Goal: Use online tool/utility

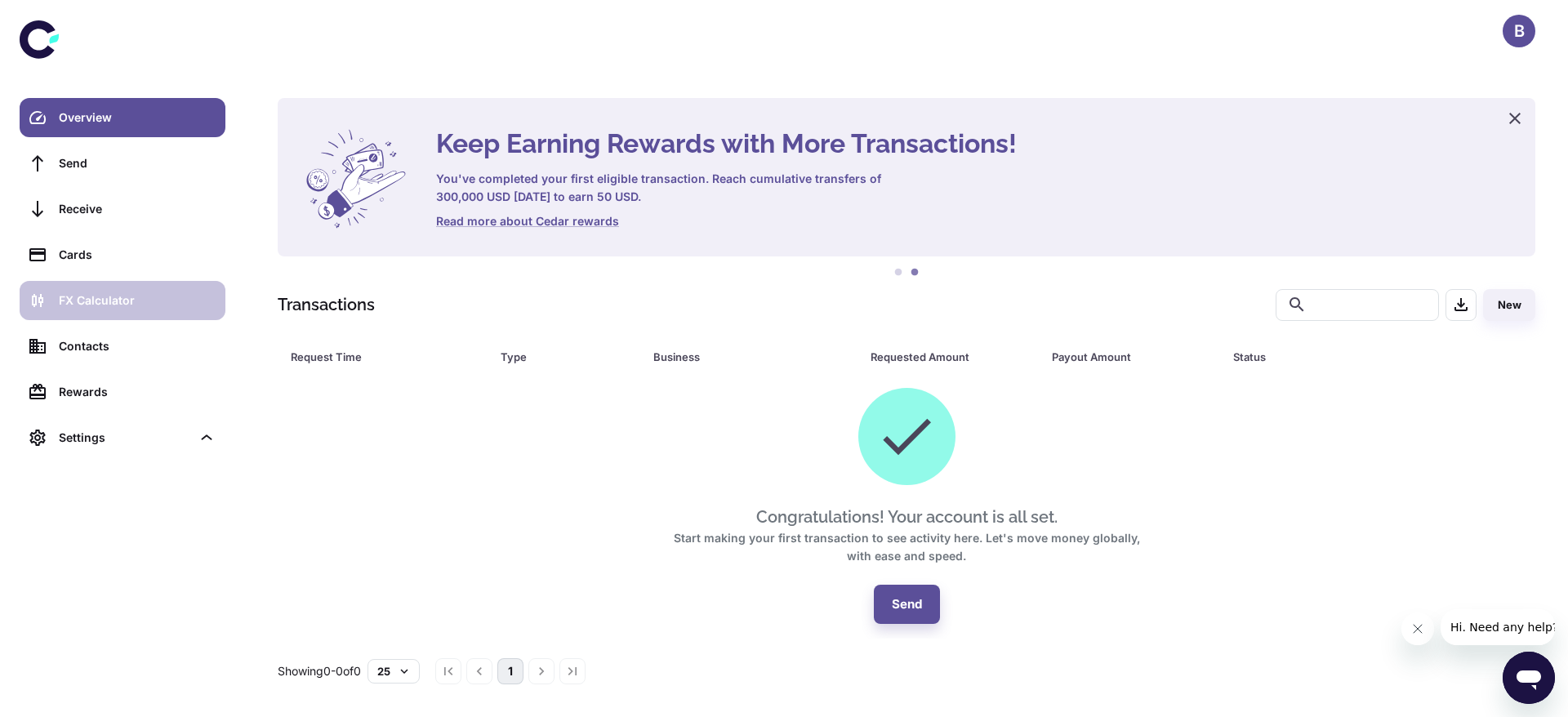
click at [110, 286] on link "FX Calculator" at bounding box center [122, 300] width 206 height 39
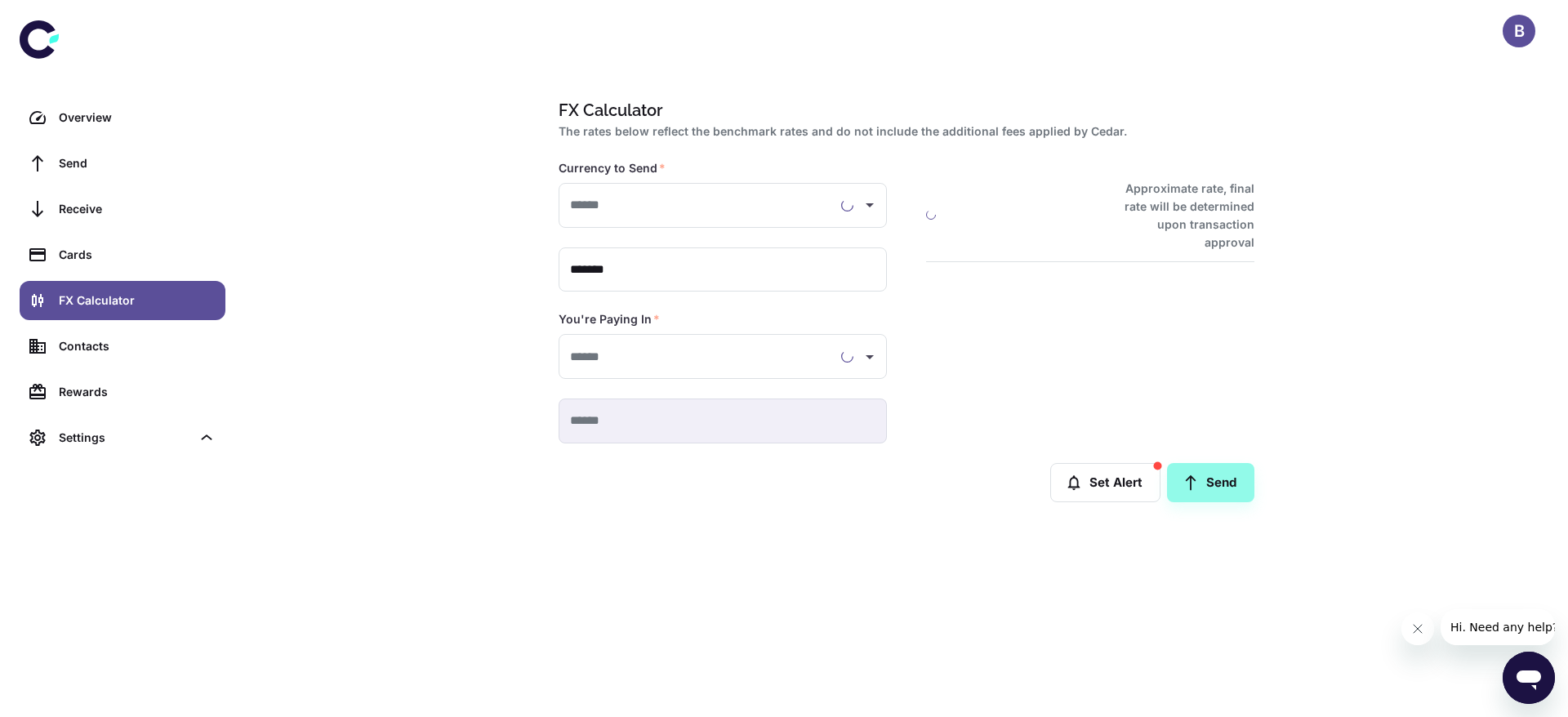
type input "**********"
click at [968, 207] on h6 "1 USD = 1516.8600 NGN" at bounding box center [997, 215] width 142 height 18
